Goal: Task Accomplishment & Management: Manage account settings

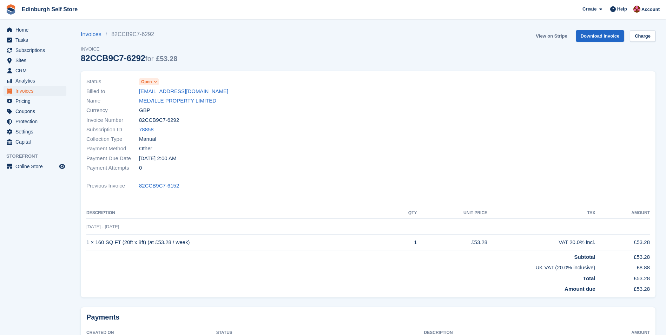
click at [561, 35] on link "View on Stripe" at bounding box center [551, 36] width 37 height 12
click at [52, 88] on span "Invoices" at bounding box center [36, 91] width 42 height 10
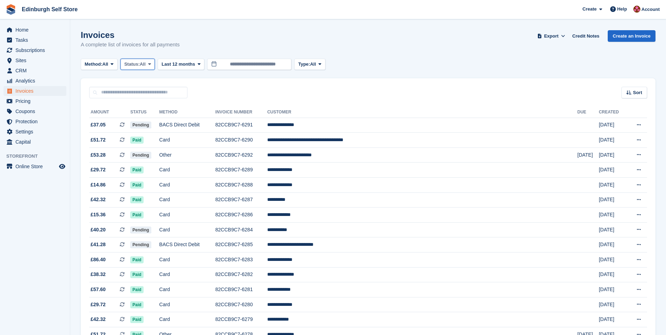
click at [146, 62] on span "All" at bounding box center [143, 64] width 6 height 7
click at [152, 117] on link "Open" at bounding box center [154, 118] width 61 height 13
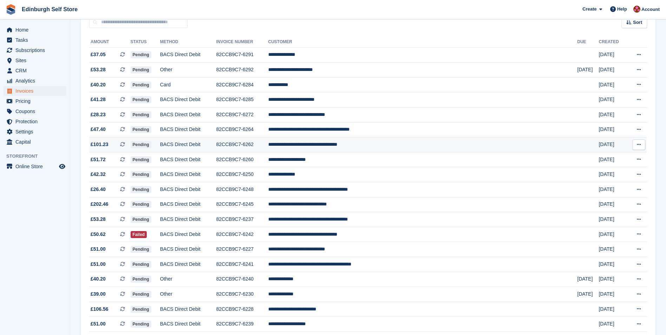
scroll to position [105, 0]
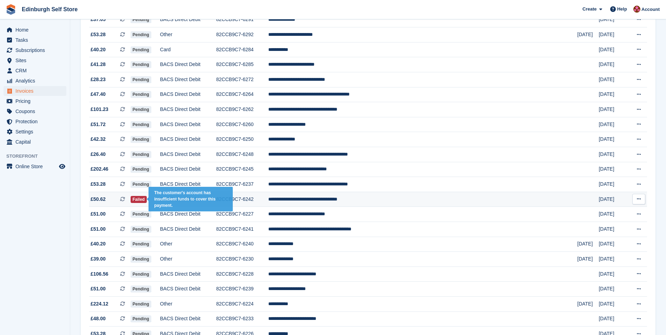
click at [147, 200] on span "Failed" at bounding box center [139, 199] width 16 height 7
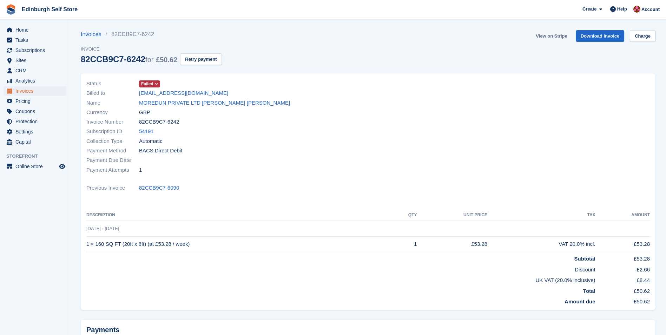
click at [553, 36] on link "View on Stripe" at bounding box center [551, 36] width 37 height 12
click at [51, 91] on span "Invoices" at bounding box center [36, 91] width 42 height 10
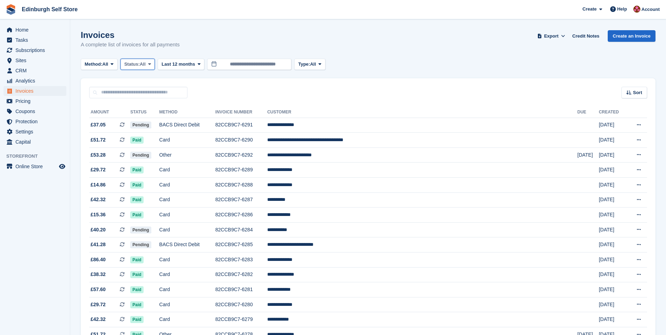
click at [137, 59] on button "Status: All" at bounding box center [137, 65] width 34 height 12
click at [153, 115] on link "Open" at bounding box center [154, 118] width 61 height 13
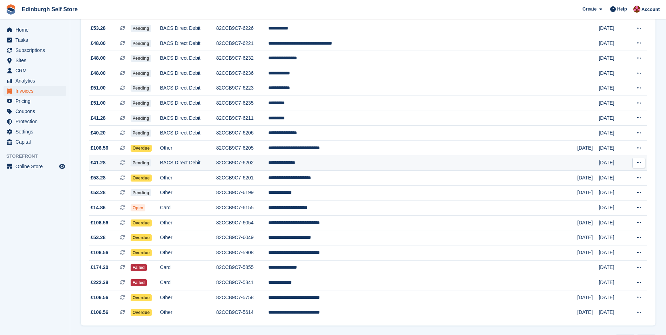
scroll to position [421, 0]
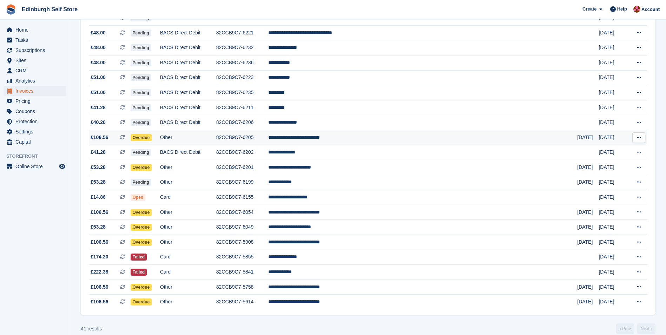
click at [152, 136] on span "Overdue" at bounding box center [141, 137] width 21 height 7
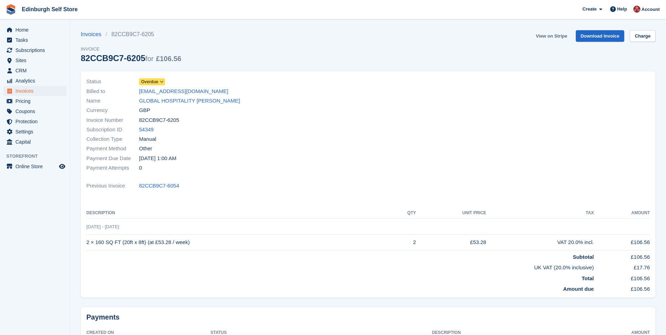
click at [551, 33] on link "View on Stripe" at bounding box center [551, 36] width 37 height 12
click at [46, 91] on span "Invoices" at bounding box center [36, 91] width 42 height 10
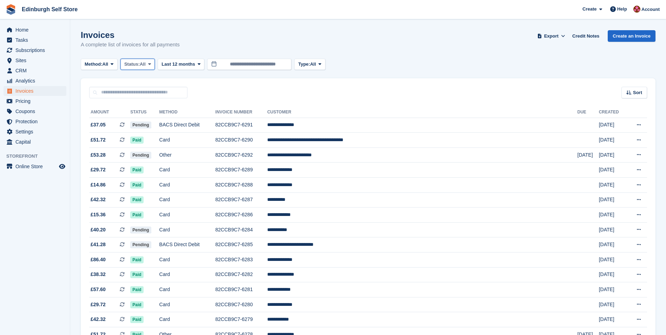
click at [135, 63] on span "Status:" at bounding box center [131, 64] width 15 height 7
click at [147, 119] on link "Open" at bounding box center [154, 118] width 61 height 13
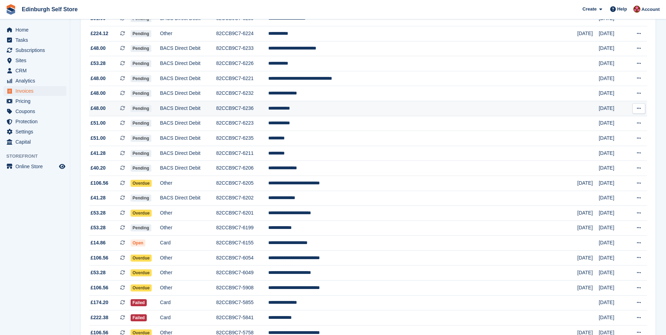
scroll to position [386, 0]
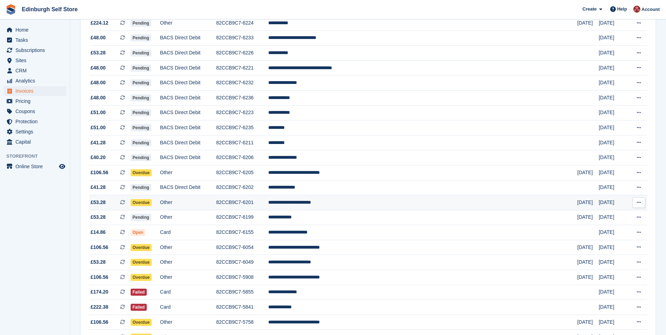
click at [152, 202] on span "Overdue" at bounding box center [141, 202] width 21 height 7
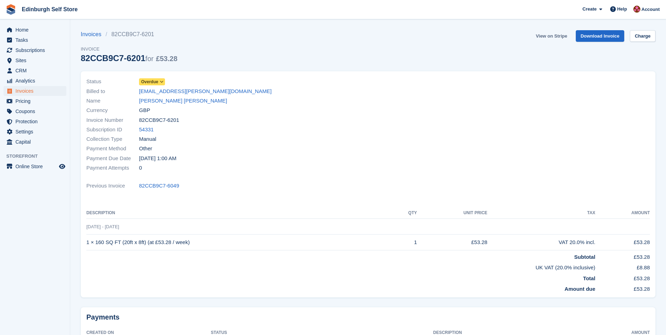
click at [542, 36] on link "View on Stripe" at bounding box center [551, 36] width 37 height 12
click at [46, 90] on span "Invoices" at bounding box center [36, 91] width 42 height 10
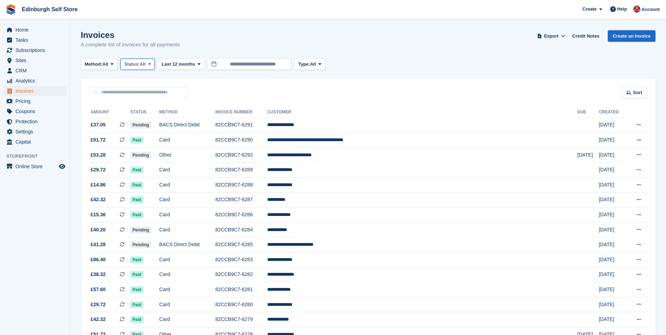
click at [140, 66] on span "Status:" at bounding box center [131, 64] width 15 height 7
click at [152, 119] on link "Open" at bounding box center [154, 118] width 61 height 13
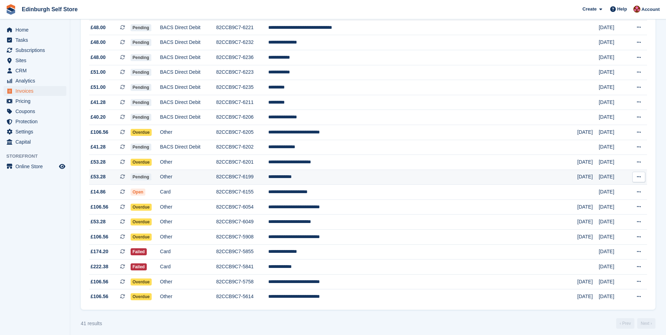
scroll to position [431, 0]
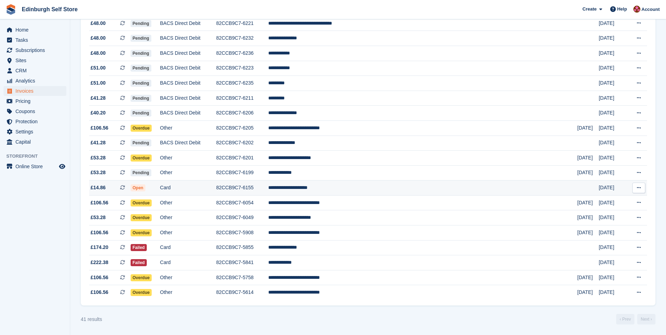
drag, startPoint x: 153, startPoint y: 185, endPoint x: 163, endPoint y: 186, distance: 9.2
click at [146, 185] on span "Open" at bounding box center [138, 187] width 15 height 7
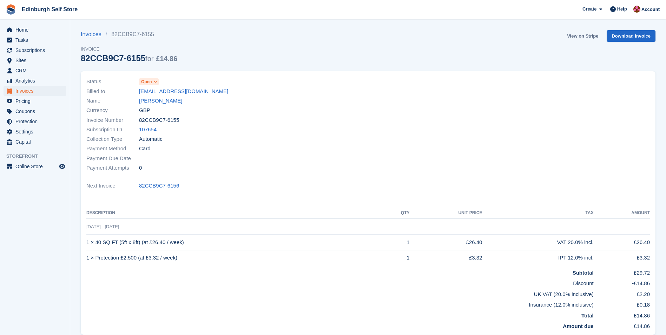
click at [569, 36] on link "View on Stripe" at bounding box center [582, 36] width 37 height 12
click at [27, 92] on span "Invoices" at bounding box center [36, 91] width 42 height 10
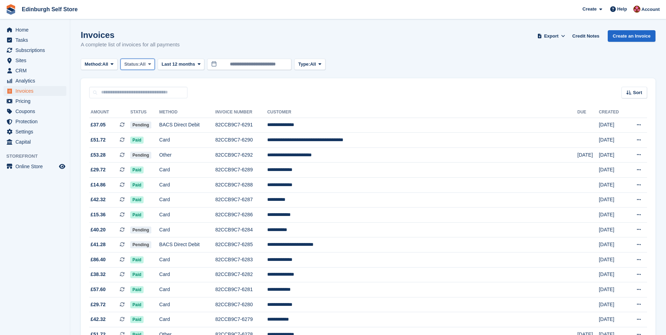
click at [151, 62] on icon at bounding box center [149, 64] width 3 height 5
click at [160, 120] on link "Open" at bounding box center [154, 118] width 61 height 13
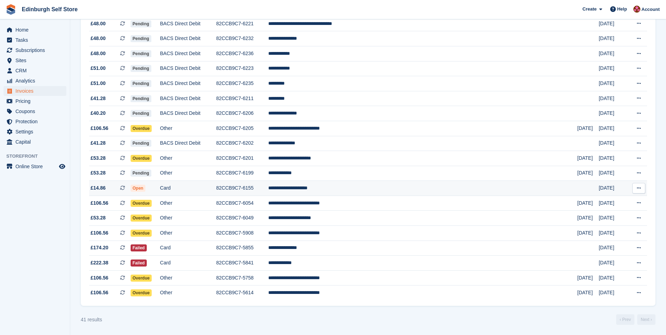
scroll to position [431, 0]
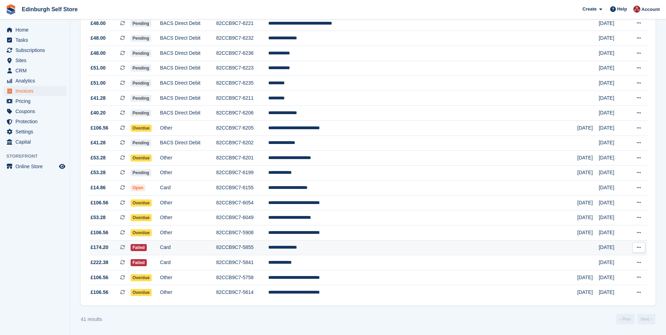
click at [147, 244] on span "Failed" at bounding box center [139, 247] width 16 height 7
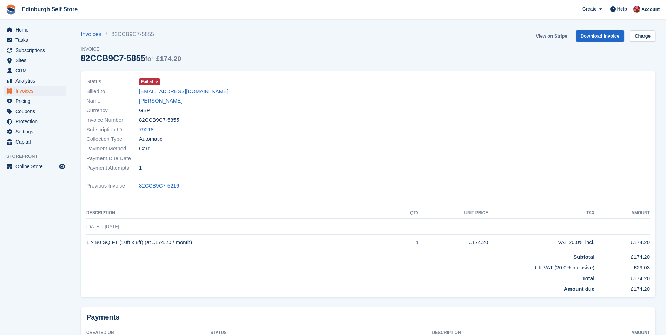
click at [561, 35] on link "View on Stripe" at bounding box center [551, 36] width 37 height 12
click at [51, 90] on span "Invoices" at bounding box center [36, 91] width 42 height 10
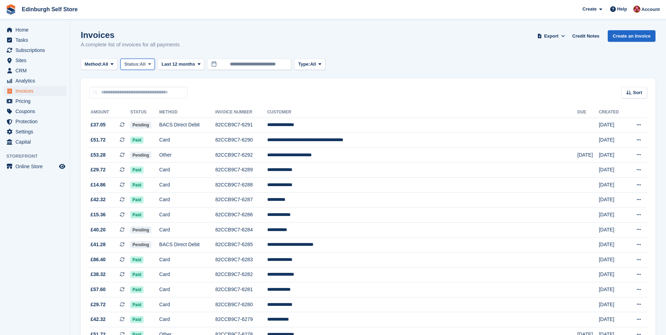
click at [140, 65] on span "Status:" at bounding box center [131, 64] width 15 height 7
click at [154, 117] on link "Open" at bounding box center [154, 118] width 61 height 13
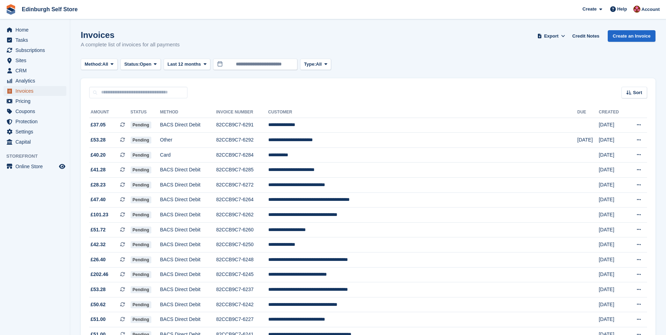
click at [20, 90] on span "Invoices" at bounding box center [36, 91] width 42 height 10
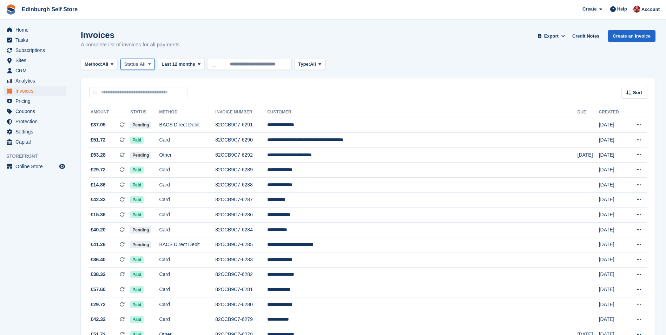
click at [144, 63] on span "All" at bounding box center [143, 64] width 6 height 7
click at [149, 115] on link "Open" at bounding box center [154, 118] width 61 height 13
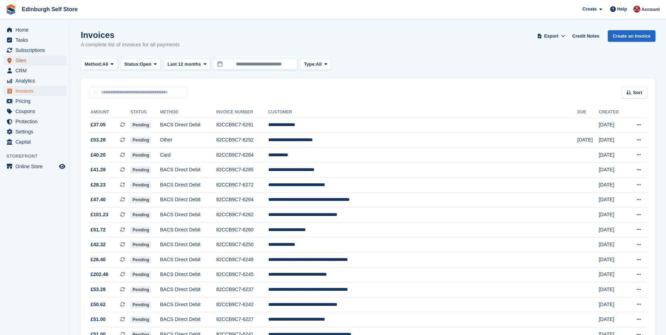
click at [17, 61] on span "Sites" at bounding box center [36, 60] width 42 height 10
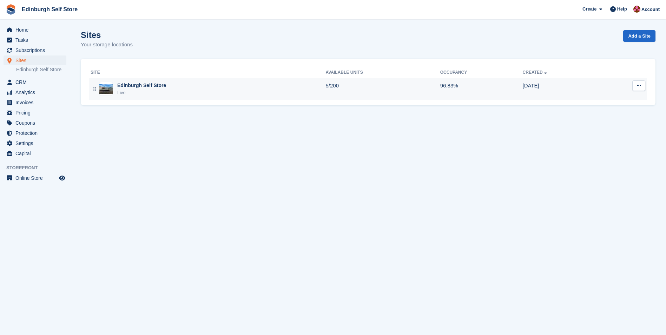
click at [149, 85] on div "Edinburgh Self Store" at bounding box center [141, 85] width 49 height 7
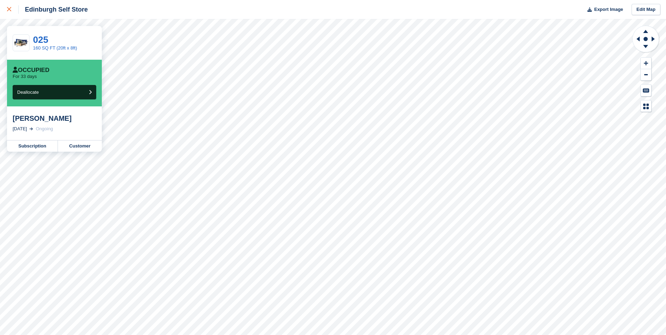
drag, startPoint x: 5, startPoint y: 11, endPoint x: 8, endPoint y: 9, distance: 4.2
click at [5, 11] on link at bounding box center [9, 9] width 19 height 19
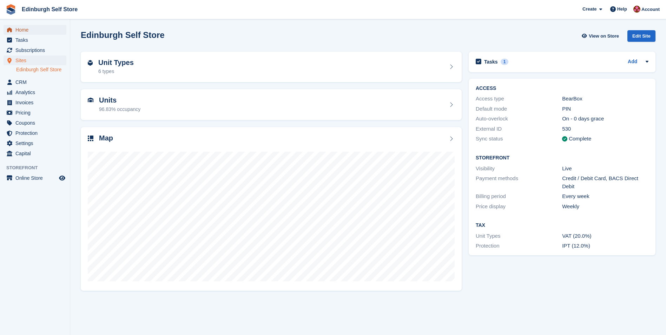
click at [24, 32] on span "Home" at bounding box center [36, 30] width 42 height 10
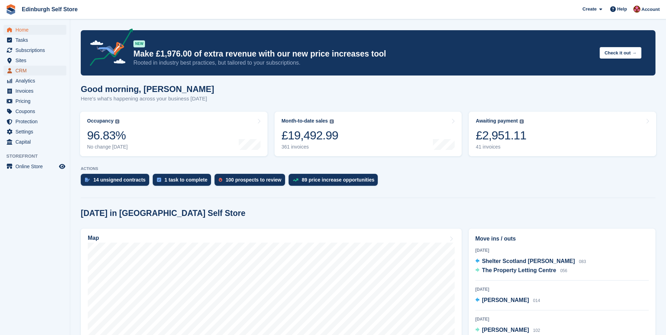
click at [29, 68] on span "CRM" at bounding box center [36, 71] width 42 height 10
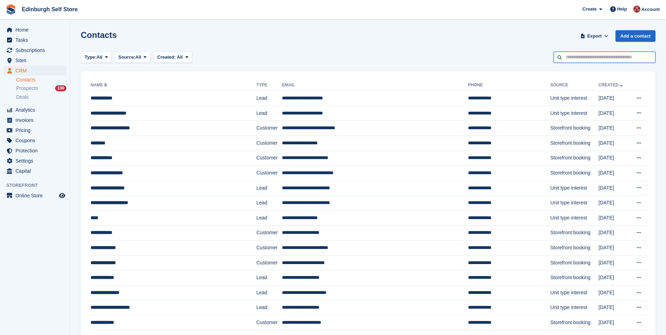
click at [601, 58] on input "text" at bounding box center [605, 58] width 102 height 12
type input "****"
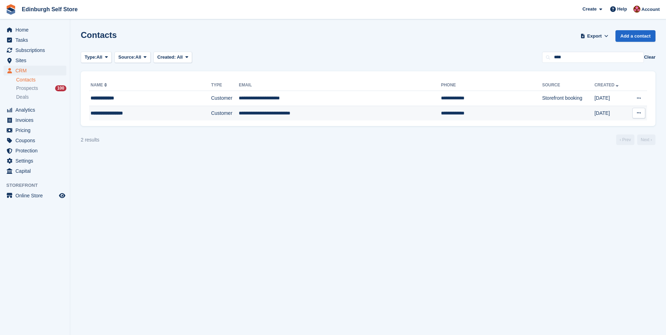
click at [118, 112] on div "**********" at bounding box center [137, 113] width 92 height 7
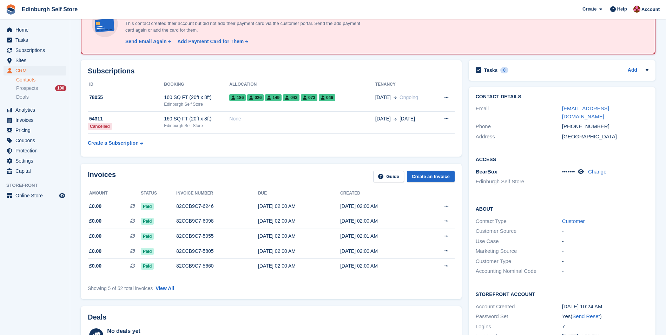
scroll to position [35, 0]
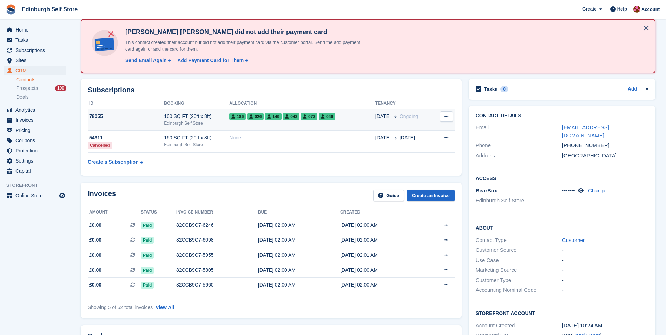
click at [303, 114] on icon at bounding box center [305, 116] width 4 height 4
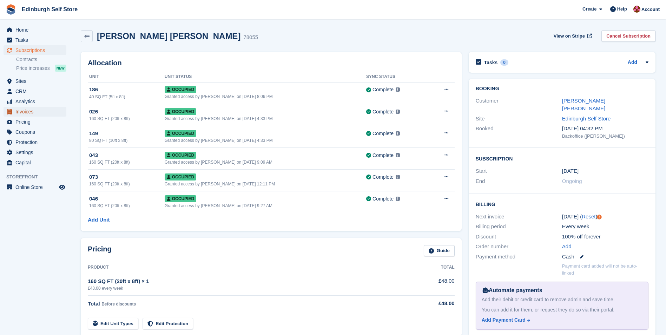
click at [35, 112] on span "Invoices" at bounding box center [36, 112] width 42 height 10
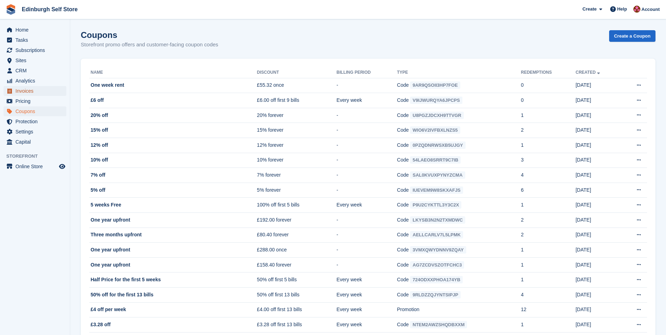
click at [31, 92] on span "Invoices" at bounding box center [36, 91] width 42 height 10
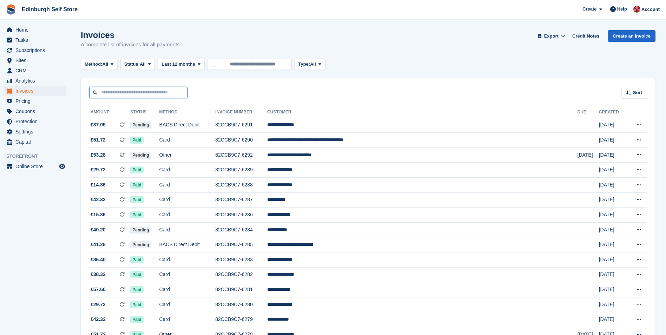
click at [146, 91] on input "text" at bounding box center [138, 93] width 98 height 12
type input "*****"
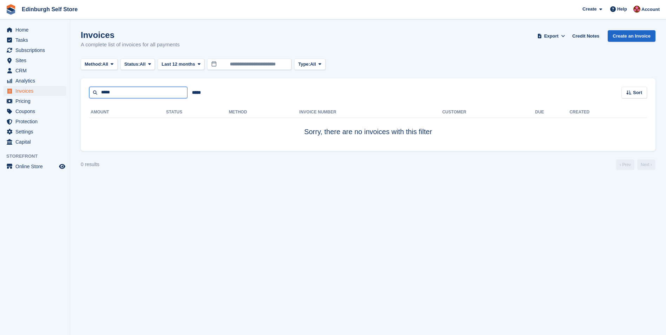
drag, startPoint x: 129, startPoint y: 87, endPoint x: 101, endPoint y: 89, distance: 27.8
click at [102, 89] on input "*****" at bounding box center [138, 93] width 98 height 12
